Goal: Use online tool/utility: Utilize a website feature to perform a specific function

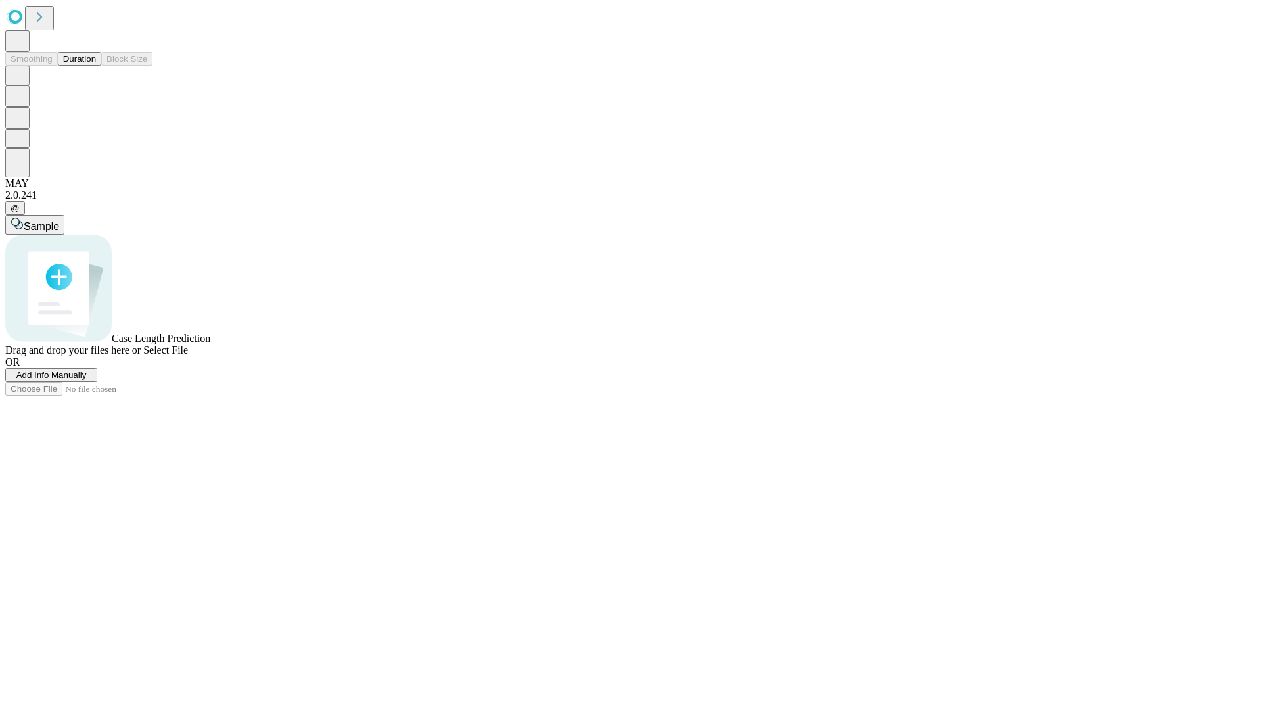
click at [96, 66] on button "Duration" at bounding box center [79, 59] width 43 height 14
click at [188, 356] on span "Select File" at bounding box center [165, 350] width 45 height 11
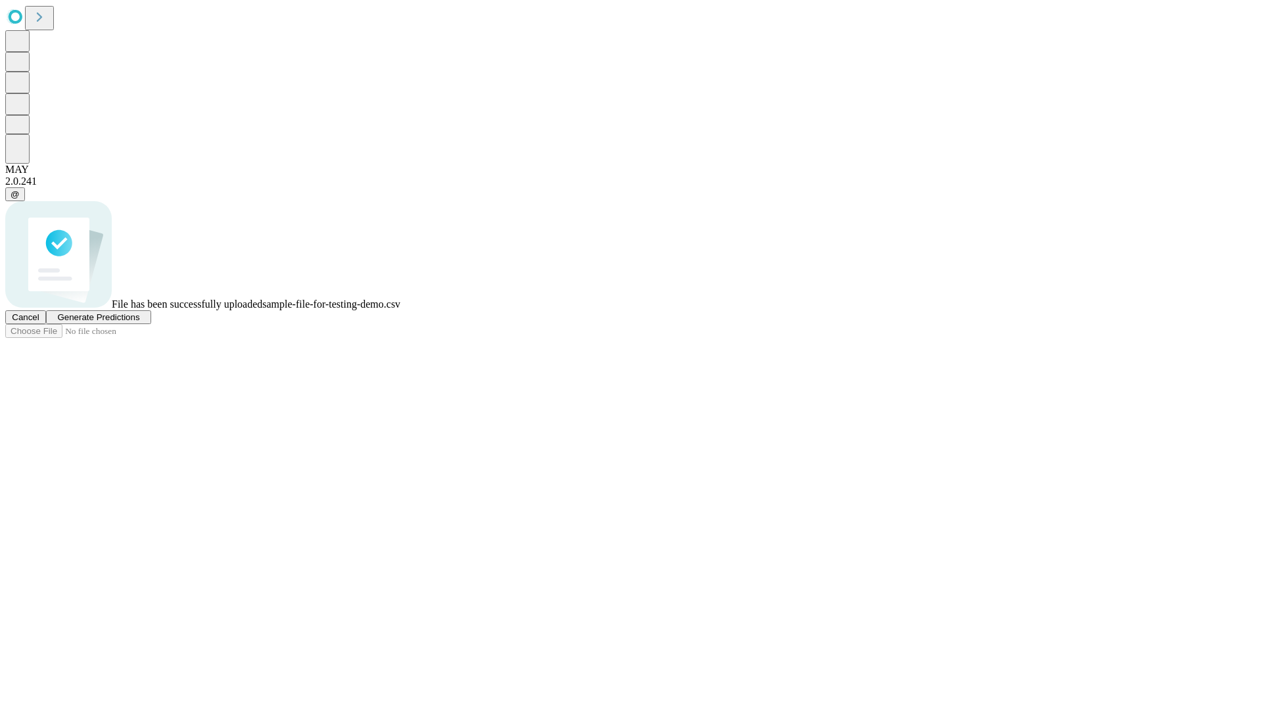
click at [139, 322] on span "Generate Predictions" at bounding box center [98, 317] width 82 height 10
